Goal: Information Seeking & Learning: Learn about a topic

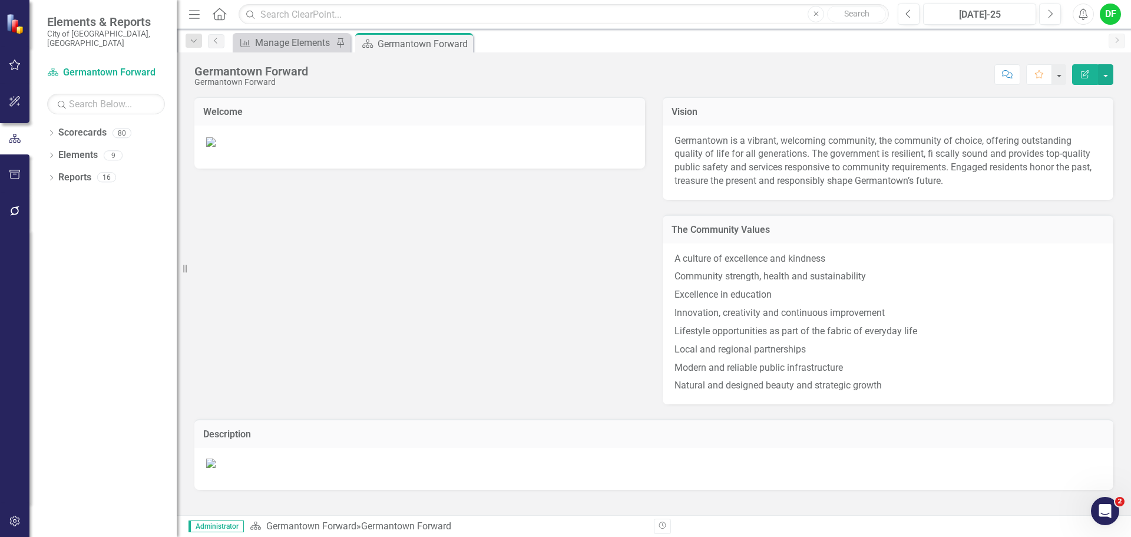
click at [13, 177] on icon "button" at bounding box center [15, 174] width 12 height 9
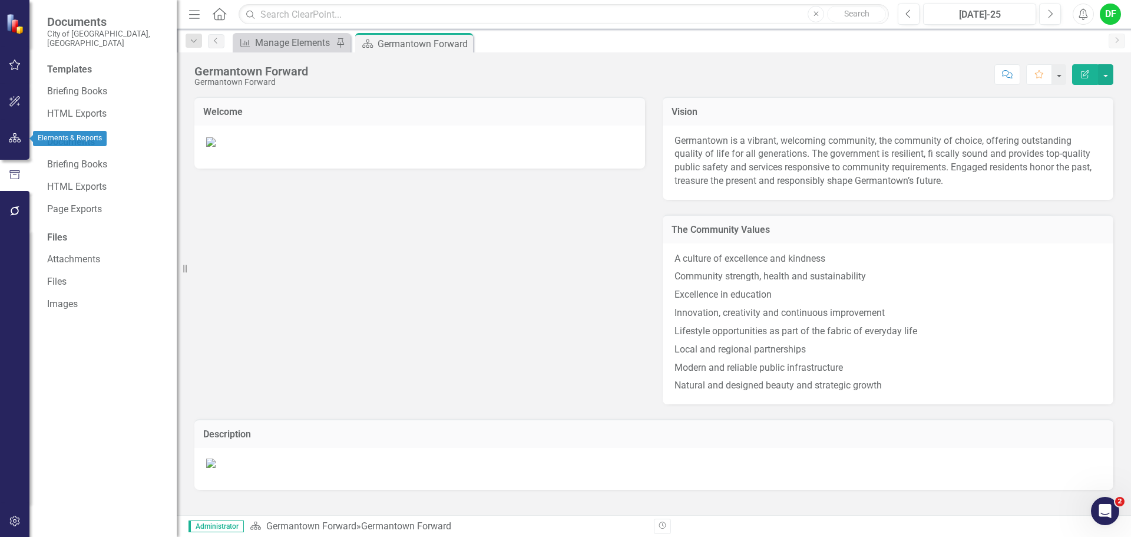
click at [9, 134] on icon "button" at bounding box center [15, 137] width 12 height 9
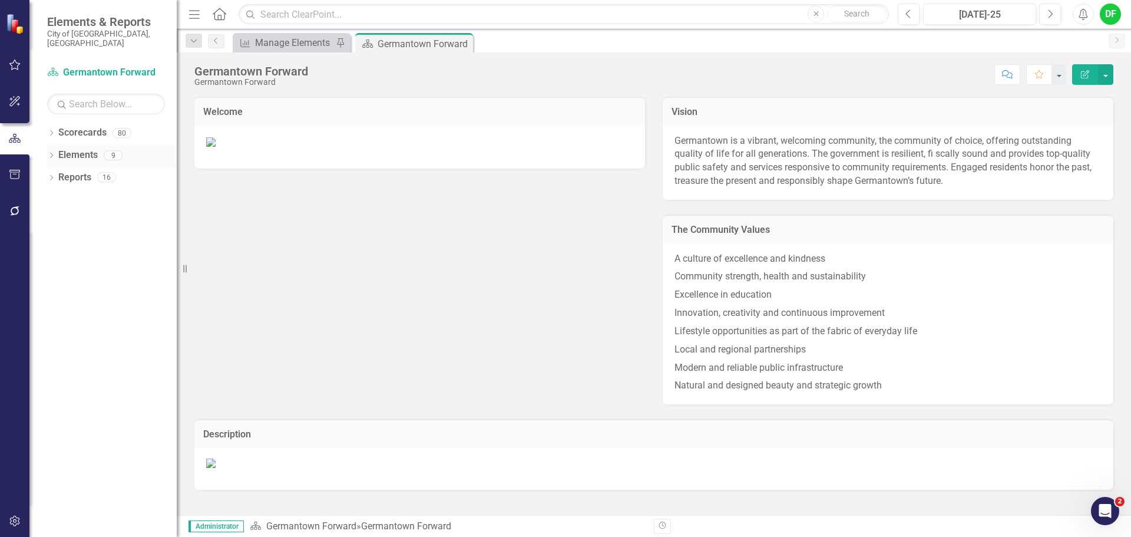
click at [52, 153] on icon "Dropdown" at bounding box center [51, 156] width 8 height 6
click at [53, 287] on icon "Dropdown" at bounding box center [51, 290] width 8 height 6
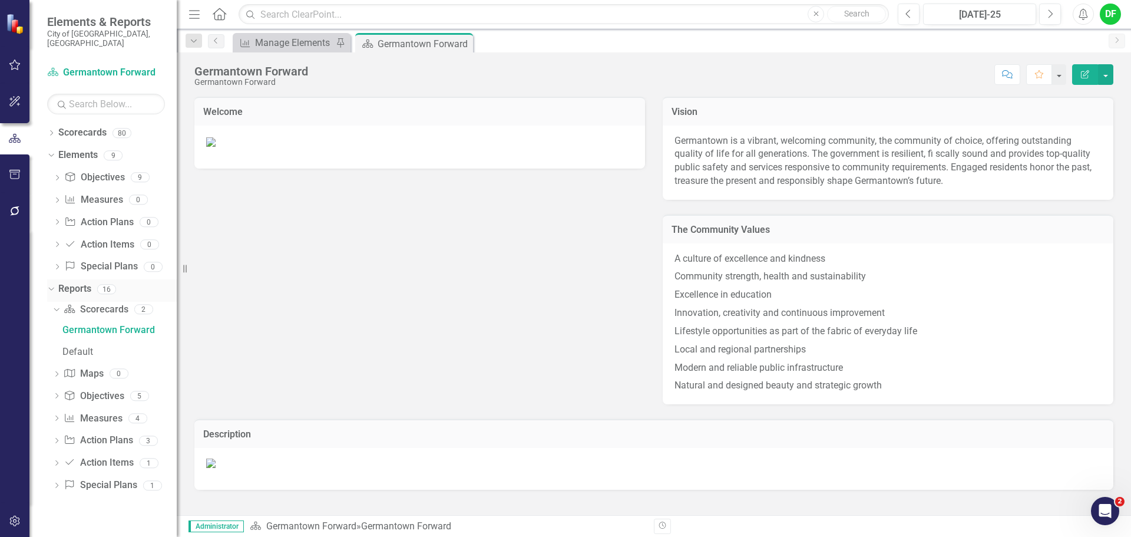
click at [53, 285] on icon "Dropdown" at bounding box center [50, 289] width 6 height 8
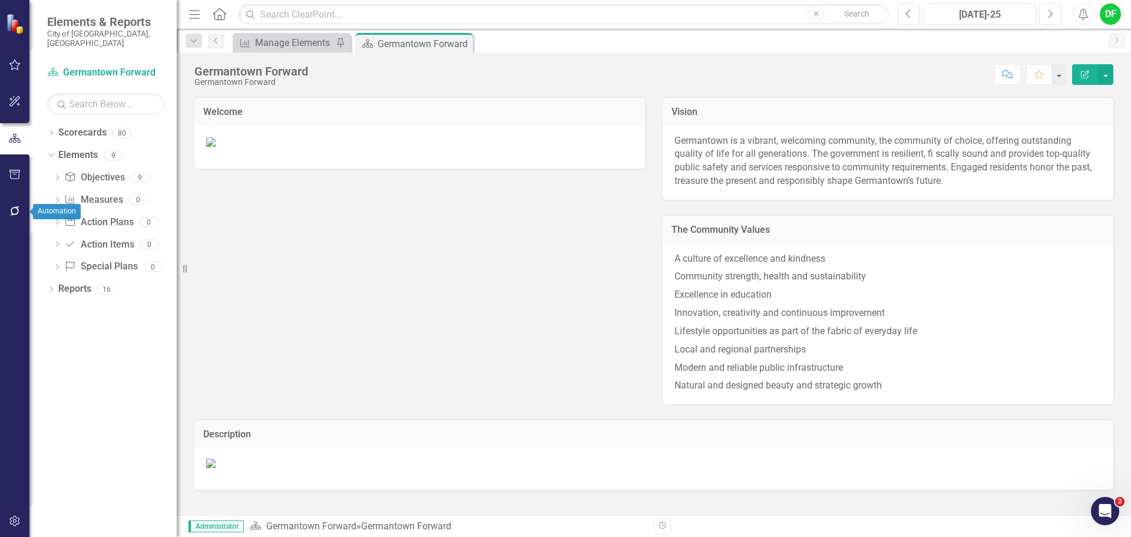
click at [18, 207] on icon "button" at bounding box center [14, 210] width 9 height 9
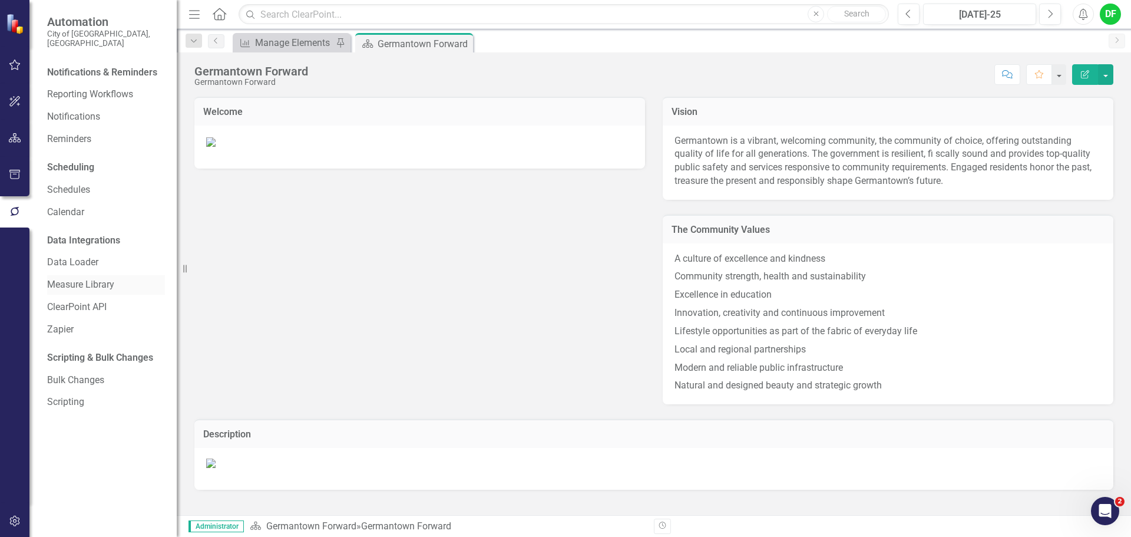
click at [77, 278] on link "Measure Library" at bounding box center [106, 285] width 118 height 14
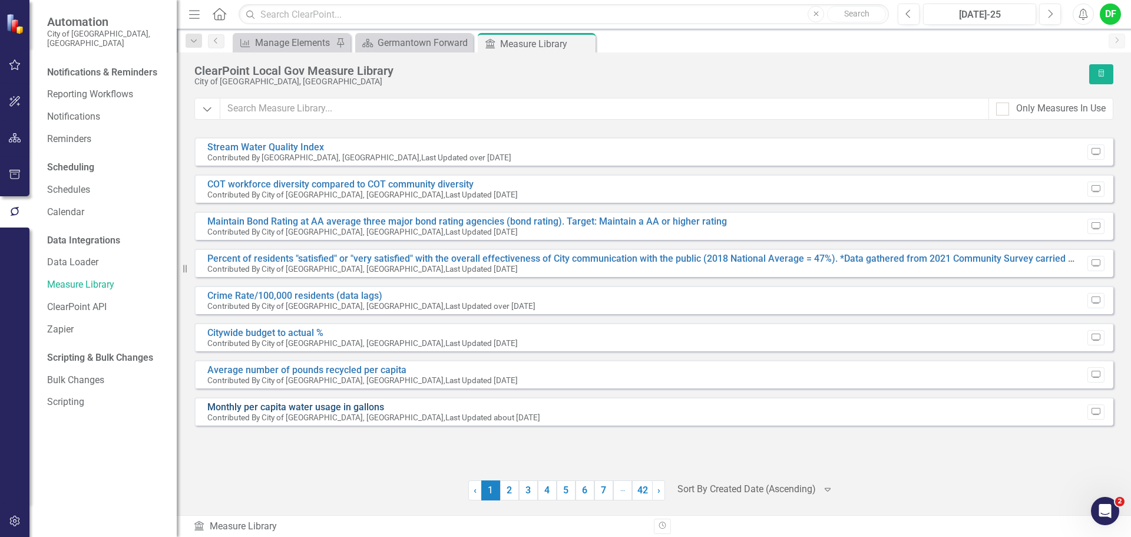
click at [329, 405] on link "Monthly per capita water usage in gallons" at bounding box center [295, 406] width 177 height 11
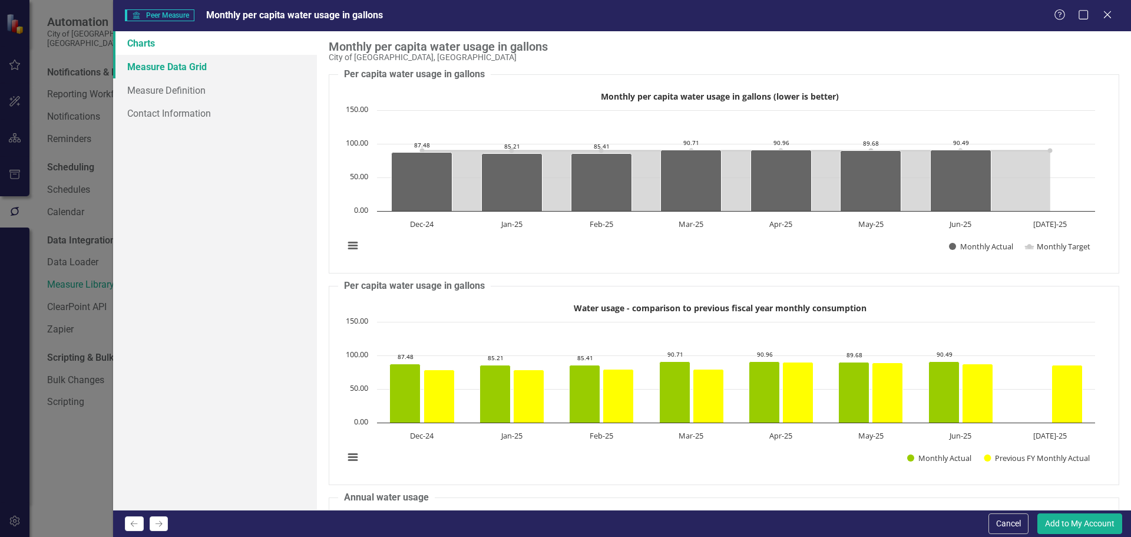
click at [200, 70] on link "Measure Data Grid" at bounding box center [215, 67] width 204 height 24
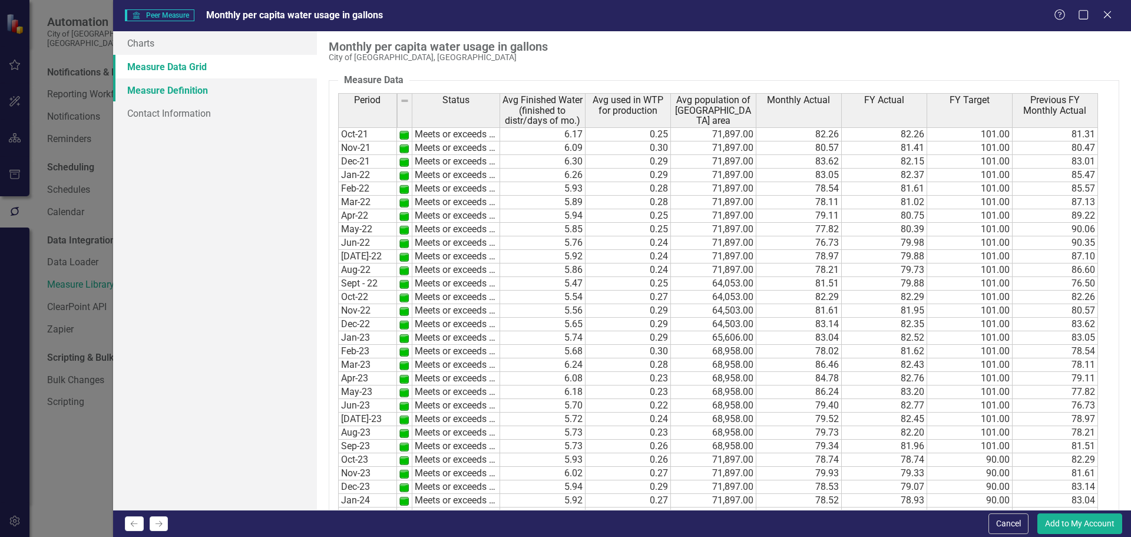
click at [187, 88] on link "Measure Definition" at bounding box center [215, 90] width 204 height 24
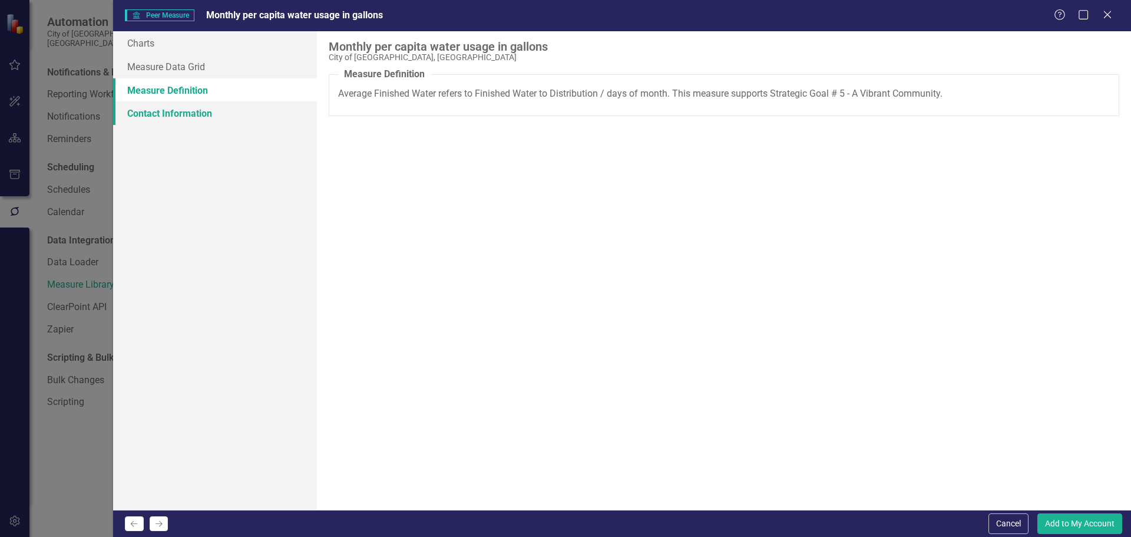
click at [179, 111] on link "Contact Information" at bounding box center [215, 113] width 204 height 24
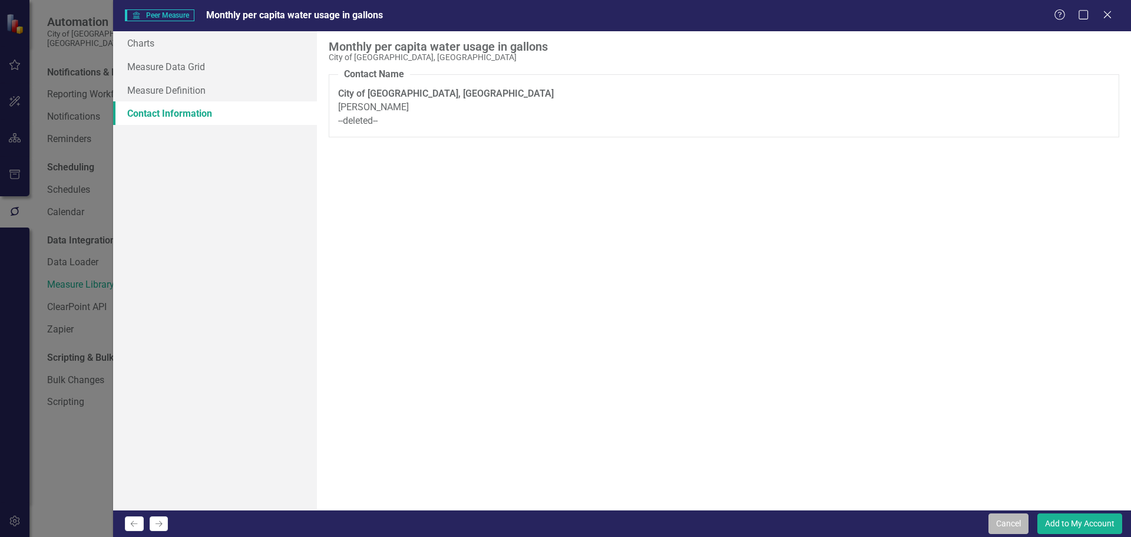
click at [1005, 532] on button "Cancel" at bounding box center [1009, 523] width 40 height 21
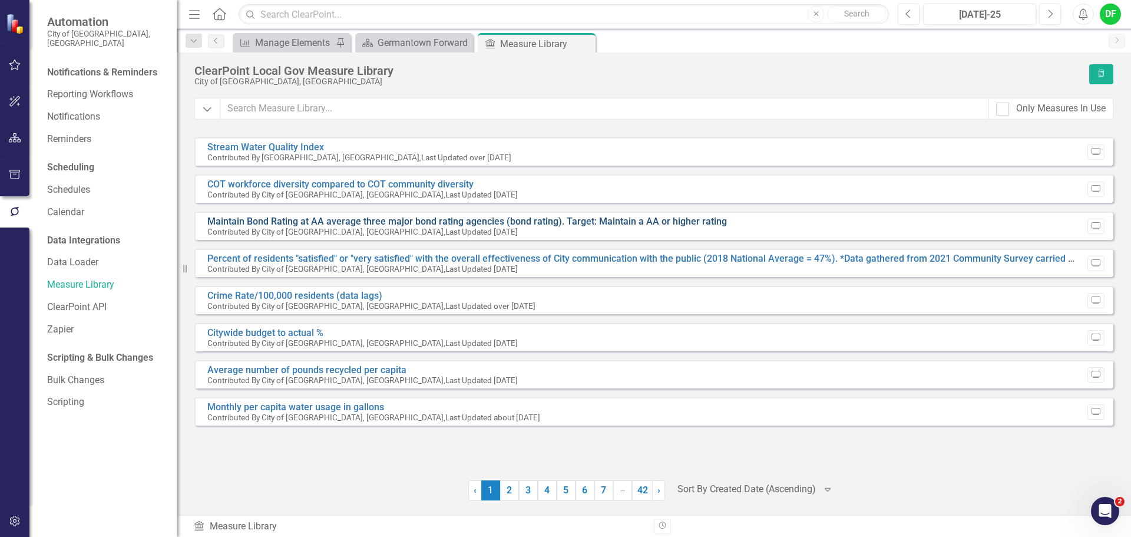
click at [352, 219] on link "Maintain Bond Rating at AA average three major bond rating agencies (bond ratin…" at bounding box center [467, 221] width 520 height 11
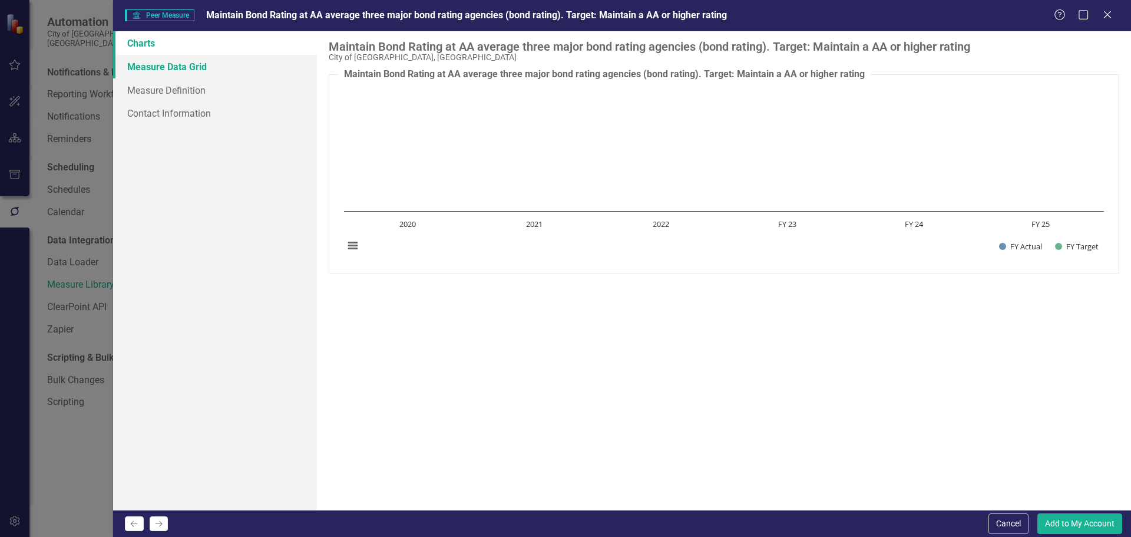
click at [190, 70] on link "Measure Data Grid" at bounding box center [215, 67] width 204 height 24
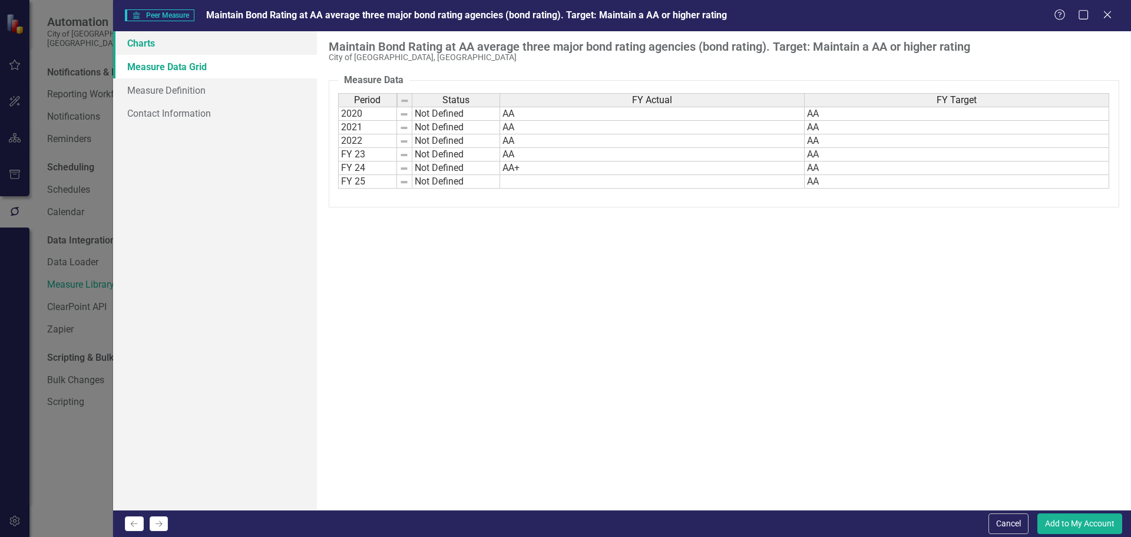
click at [166, 52] on link "Charts" at bounding box center [215, 43] width 204 height 24
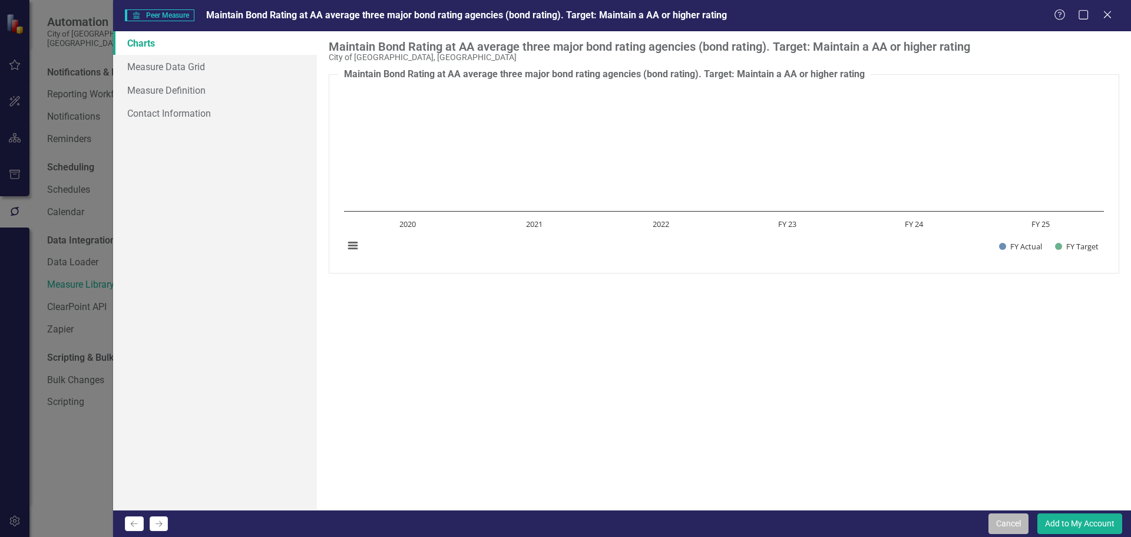
click at [1007, 527] on button "Cancel" at bounding box center [1009, 523] width 40 height 21
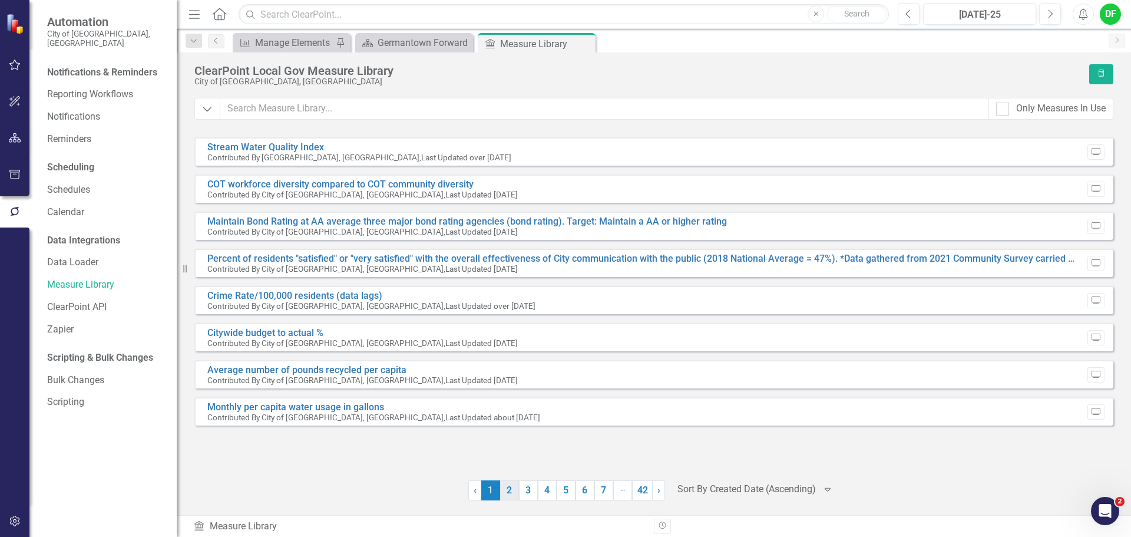
click at [513, 494] on link "2" at bounding box center [509, 490] width 19 height 20
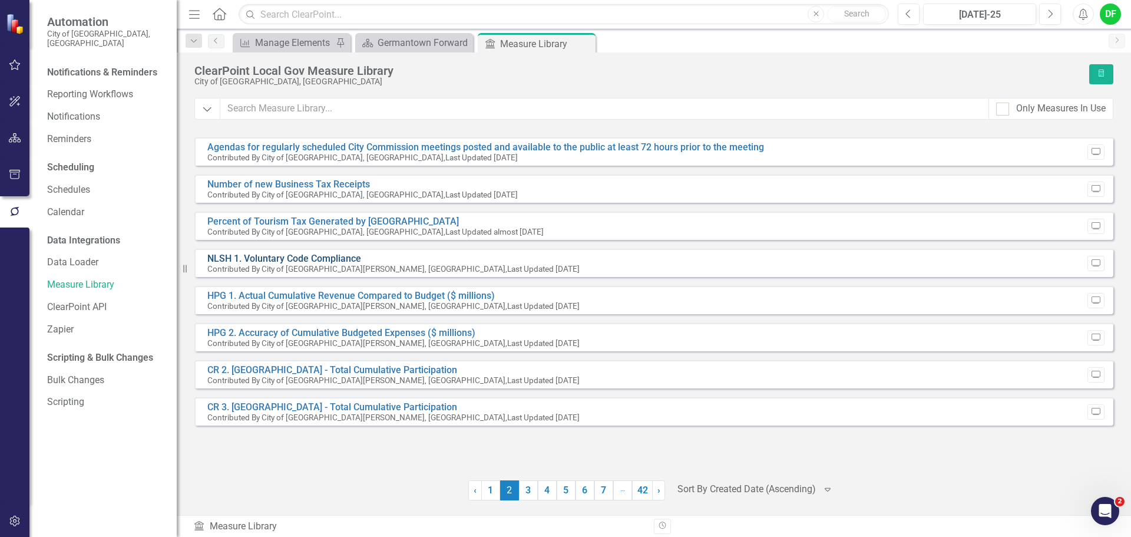
click at [291, 259] on link "NLSH 1. Voluntary Code Compliance" at bounding box center [284, 258] width 154 height 11
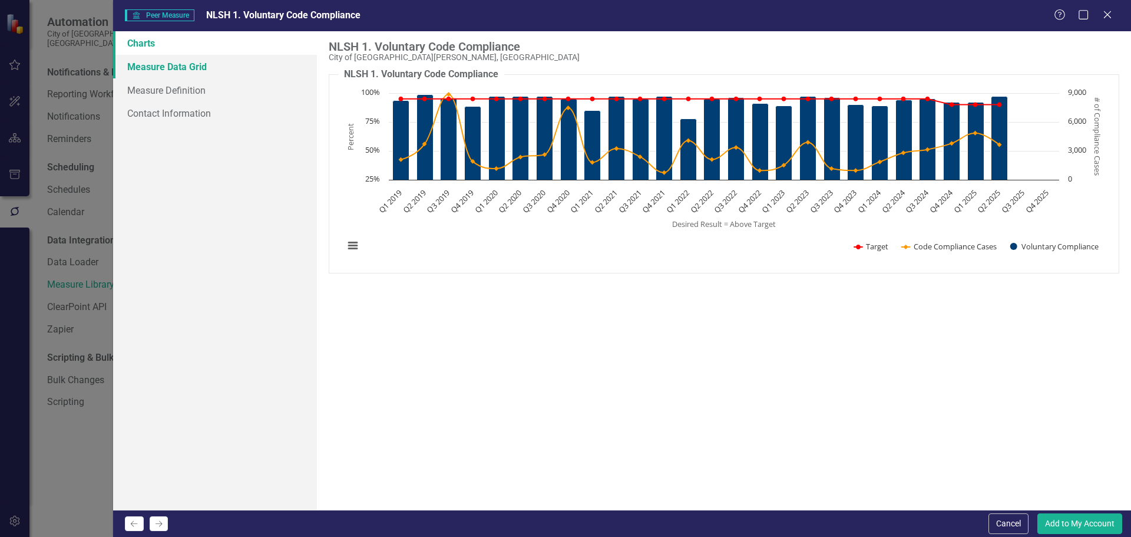
click at [153, 72] on link "Measure Data Grid" at bounding box center [215, 67] width 204 height 24
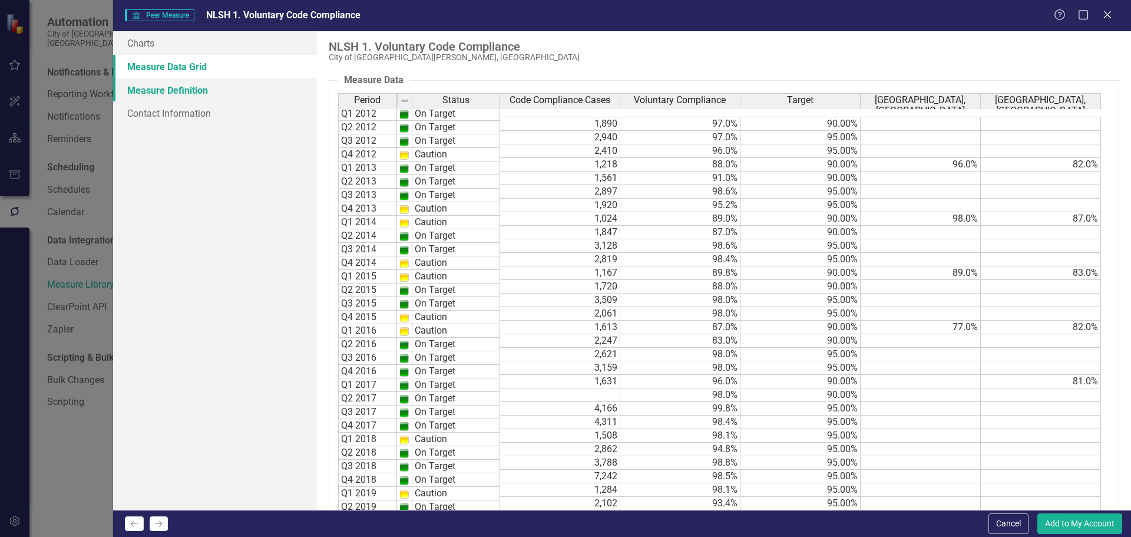
click at [156, 93] on link "Measure Definition" at bounding box center [215, 90] width 204 height 24
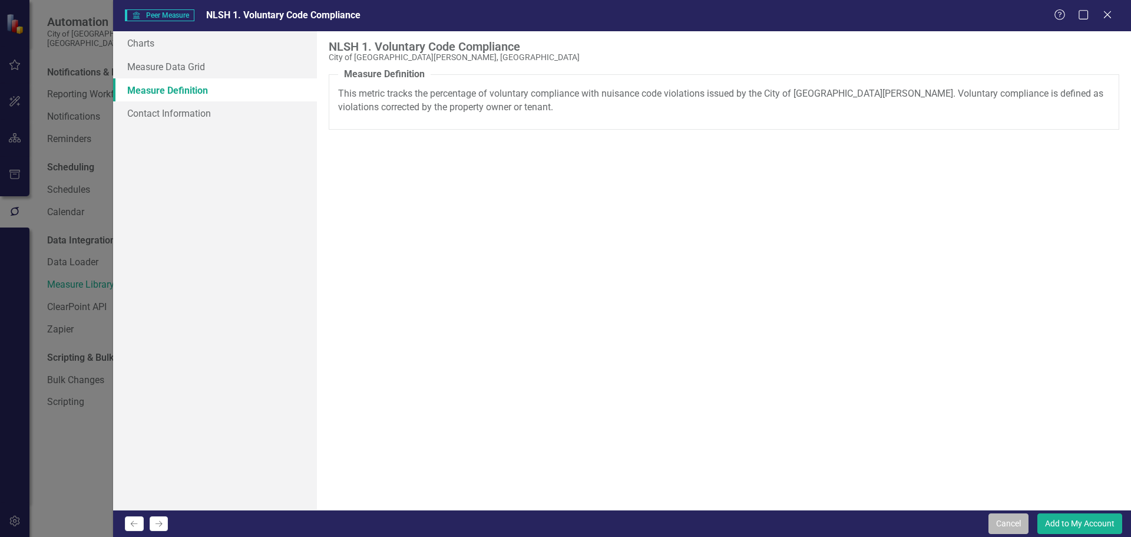
click at [1011, 517] on button "Cancel" at bounding box center [1009, 523] width 40 height 21
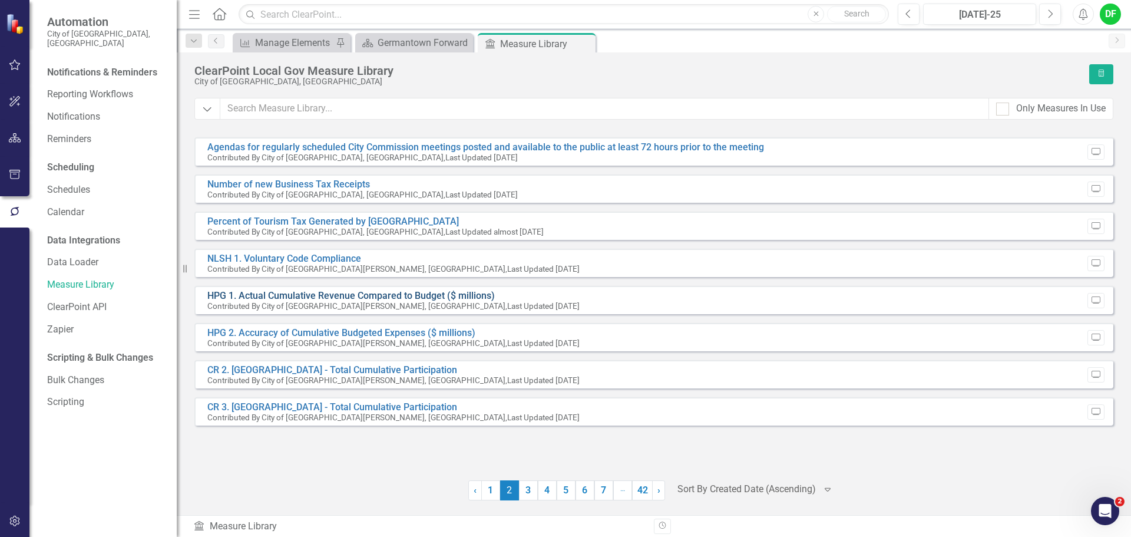
click at [331, 293] on link "HPG 1. Actual Cumulative Revenue Compared to Budget ($ millions)" at bounding box center [351, 295] width 288 height 11
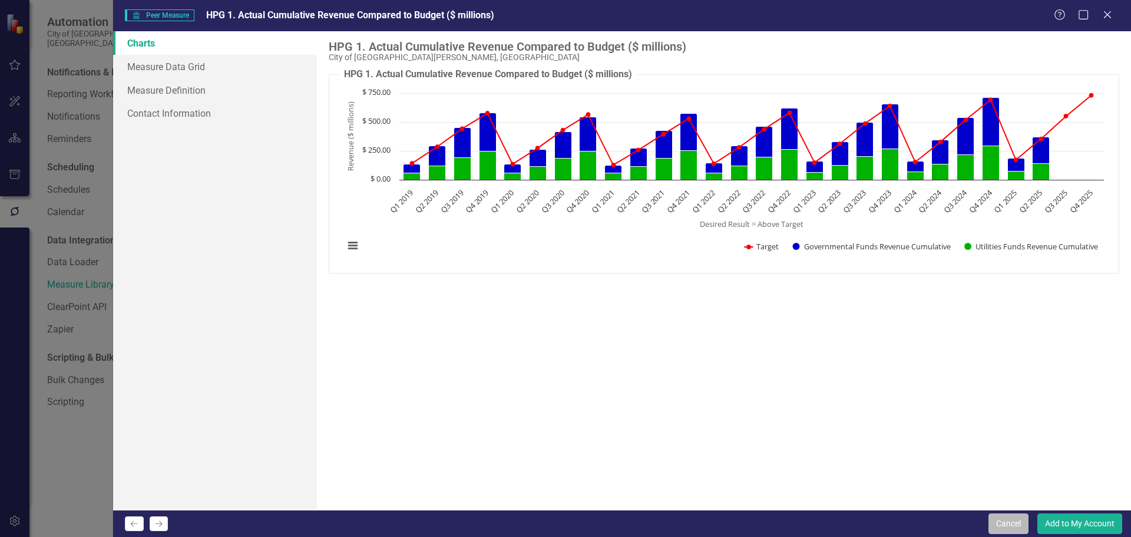
click at [1001, 525] on button "Cancel" at bounding box center [1009, 523] width 40 height 21
